Goal: Transaction & Acquisition: Purchase product/service

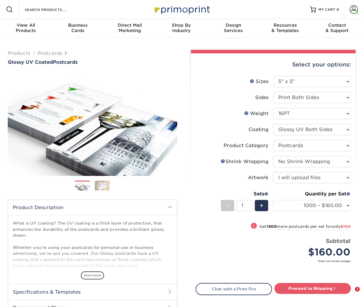
select select "5.00x5.00"
select select "9b7272e0-d6c8-4c3c-8e97-d3a1bcdab858"
select select "c8749376-e7da-41d0-b3dc-647faf84d907"
select select "upload"
select select "1000 – $160.00"
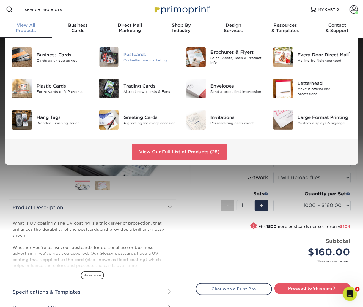
click at [129, 56] on div "Postcards" at bounding box center [149, 54] width 53 height 7
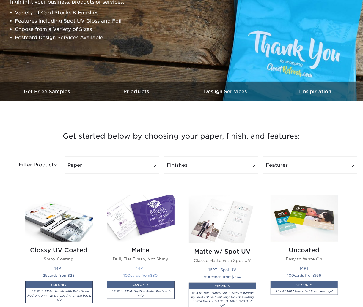
scroll to position [159, 0]
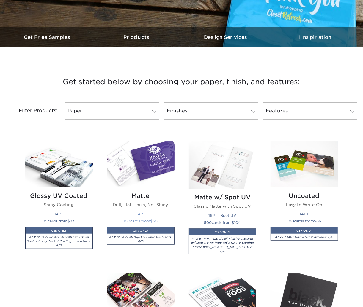
click at [142, 168] on img at bounding box center [140, 164] width 67 height 47
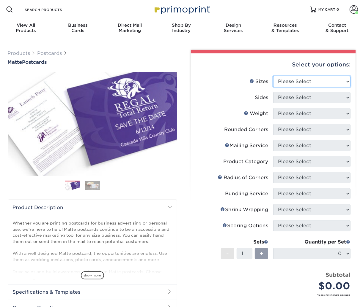
click at [313, 79] on select "Please Select 1.5" x 7" 2" x 4" 2" x 6" 2" x 7" 2" x 8" 2.12" x 5.5" 2.125" x 5…" at bounding box center [311, 81] width 77 height 11
select select "3.00x4.00"
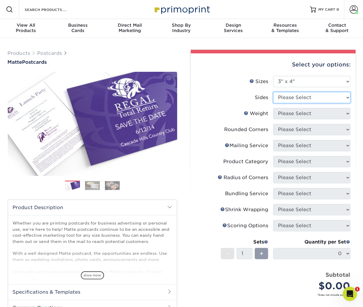
click at [303, 100] on select "Please Select Print Both Sides Print Front Only" at bounding box center [311, 97] width 77 height 11
select select "13abbda7-1d64-4f25-8bb2-c179b224825d"
click at [305, 112] on select "Please Select" at bounding box center [311, 113] width 77 height 11
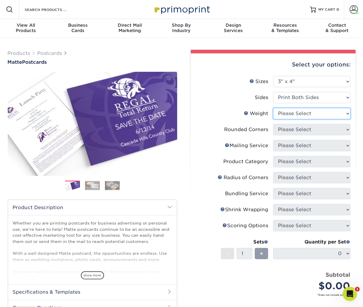
select select "14PT"
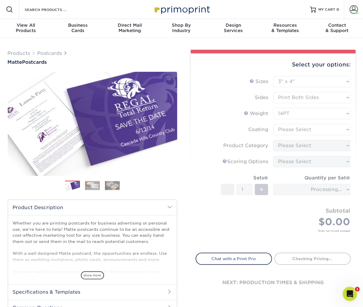
click at [300, 139] on form "Sizes Help Sizes Please Select 1.5" x 7" 2" x 4" 2" x 6" 2" x 7" 2" x 8" 2.12" …" at bounding box center [272, 161] width 155 height 170
